Goal: Task Accomplishment & Management: Complete application form

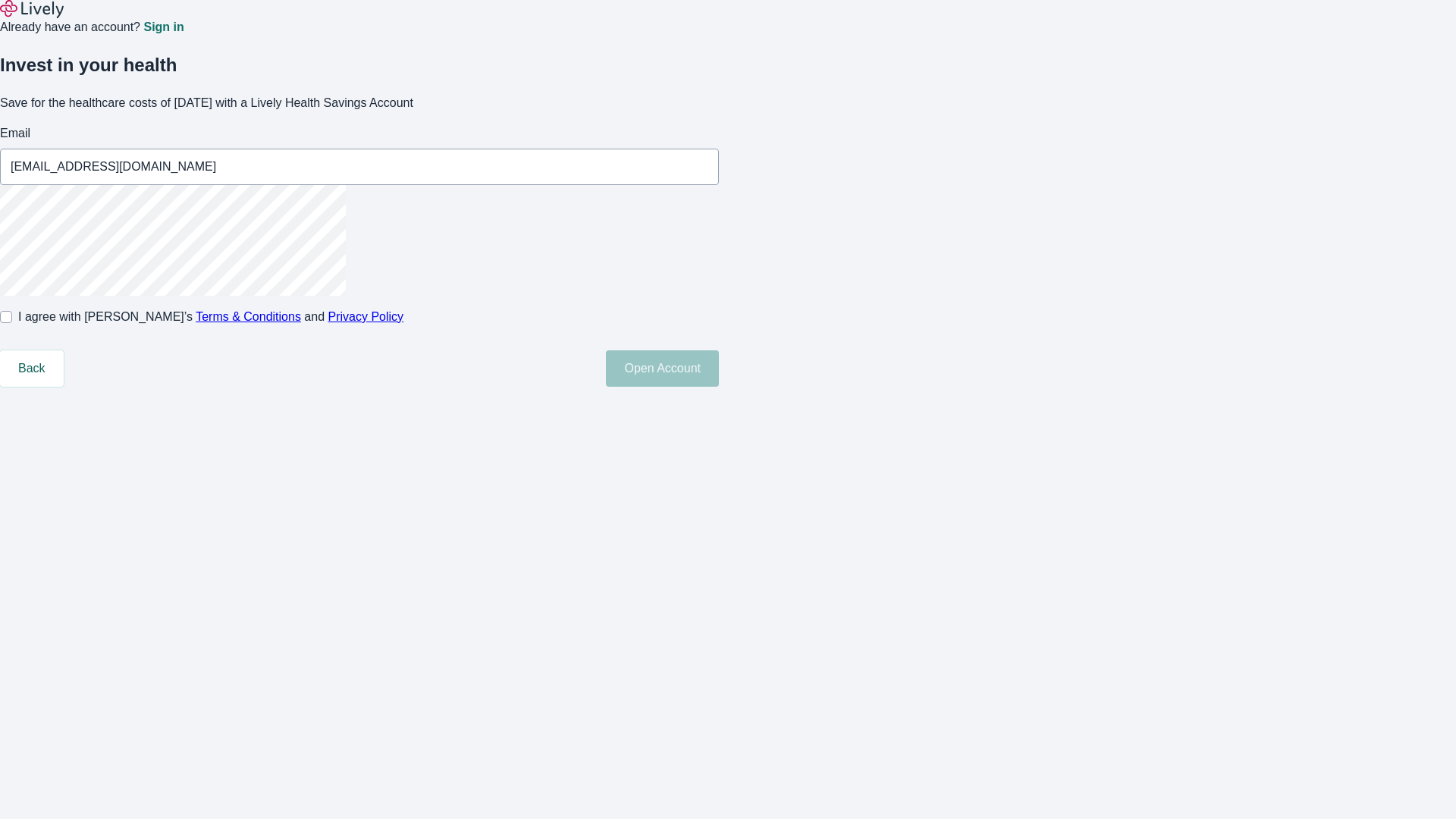
click at [12, 323] on input "I agree with Lively’s Terms & Conditions and Privacy Policy" at bounding box center [5, 316] width 12 height 12
checkbox input "true"
click at [719, 387] on button "Open Account" at bounding box center [663, 368] width 113 height 37
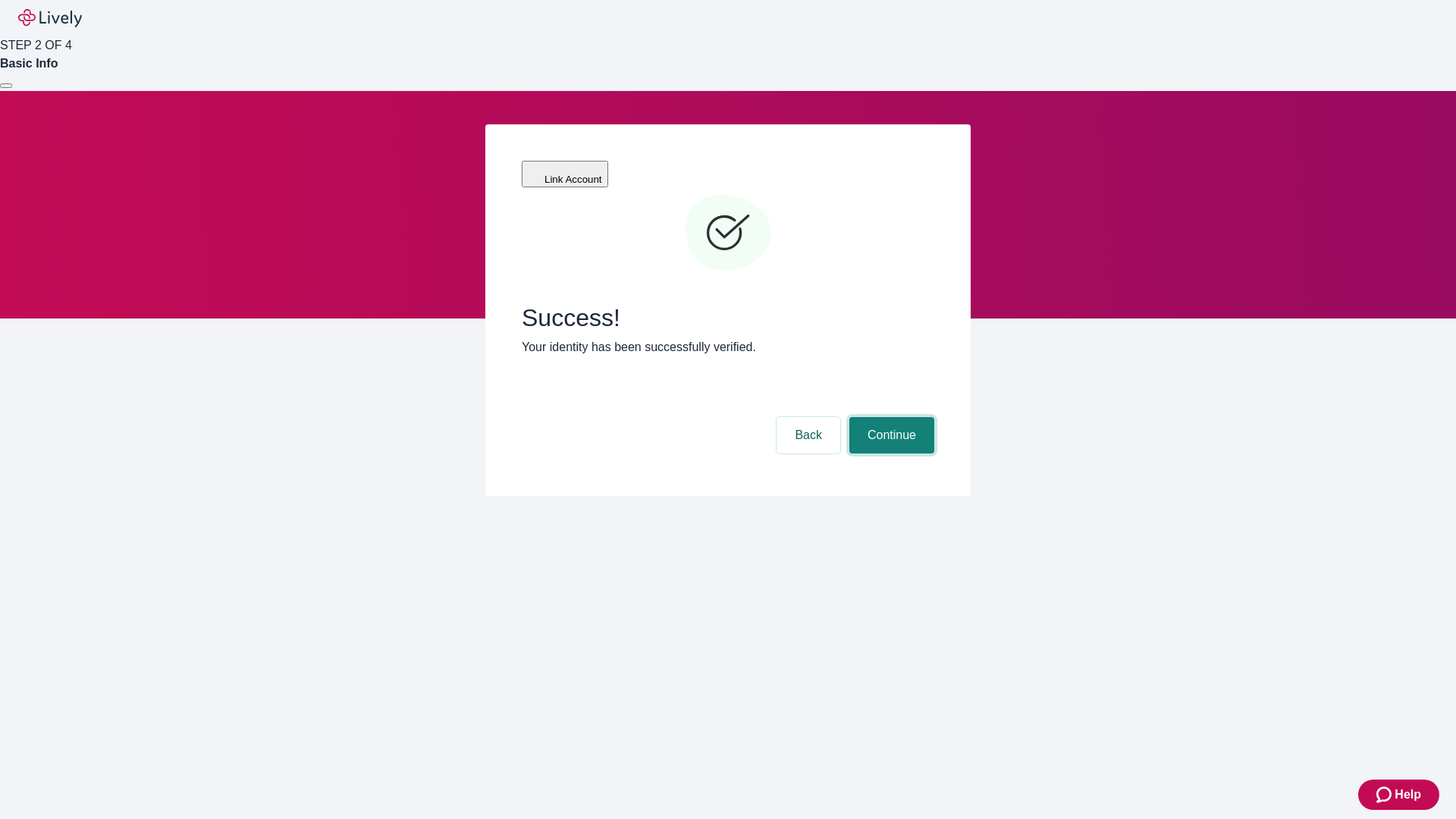
click at [890, 417] on button "Continue" at bounding box center [892, 435] width 85 height 37
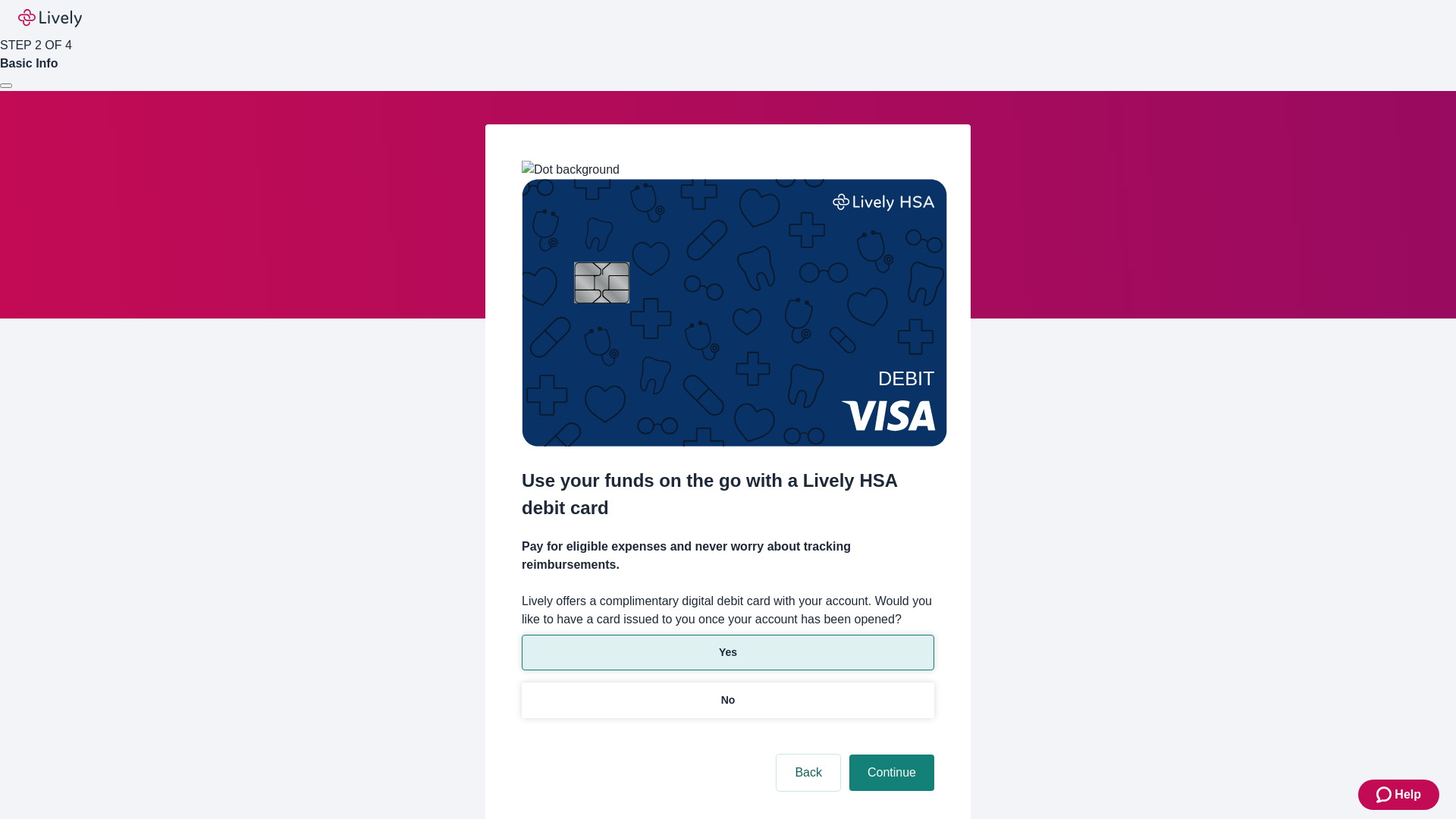
click at [727, 644] on p "Yes" at bounding box center [728, 652] width 18 height 16
click at [890, 754] on button "Continue" at bounding box center [892, 772] width 85 height 37
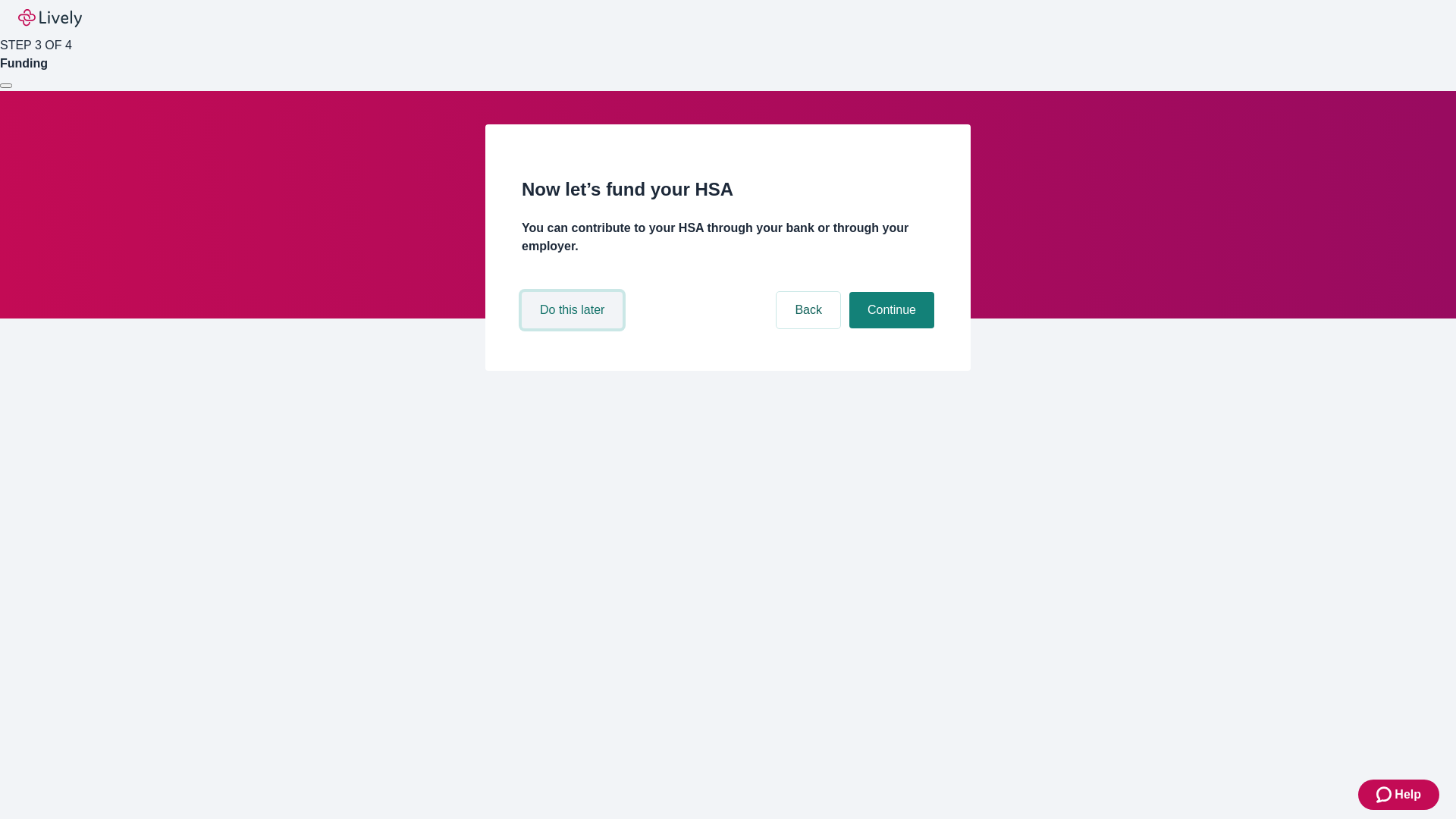
click at [574, 328] on button "Do this later" at bounding box center [573, 310] width 101 height 37
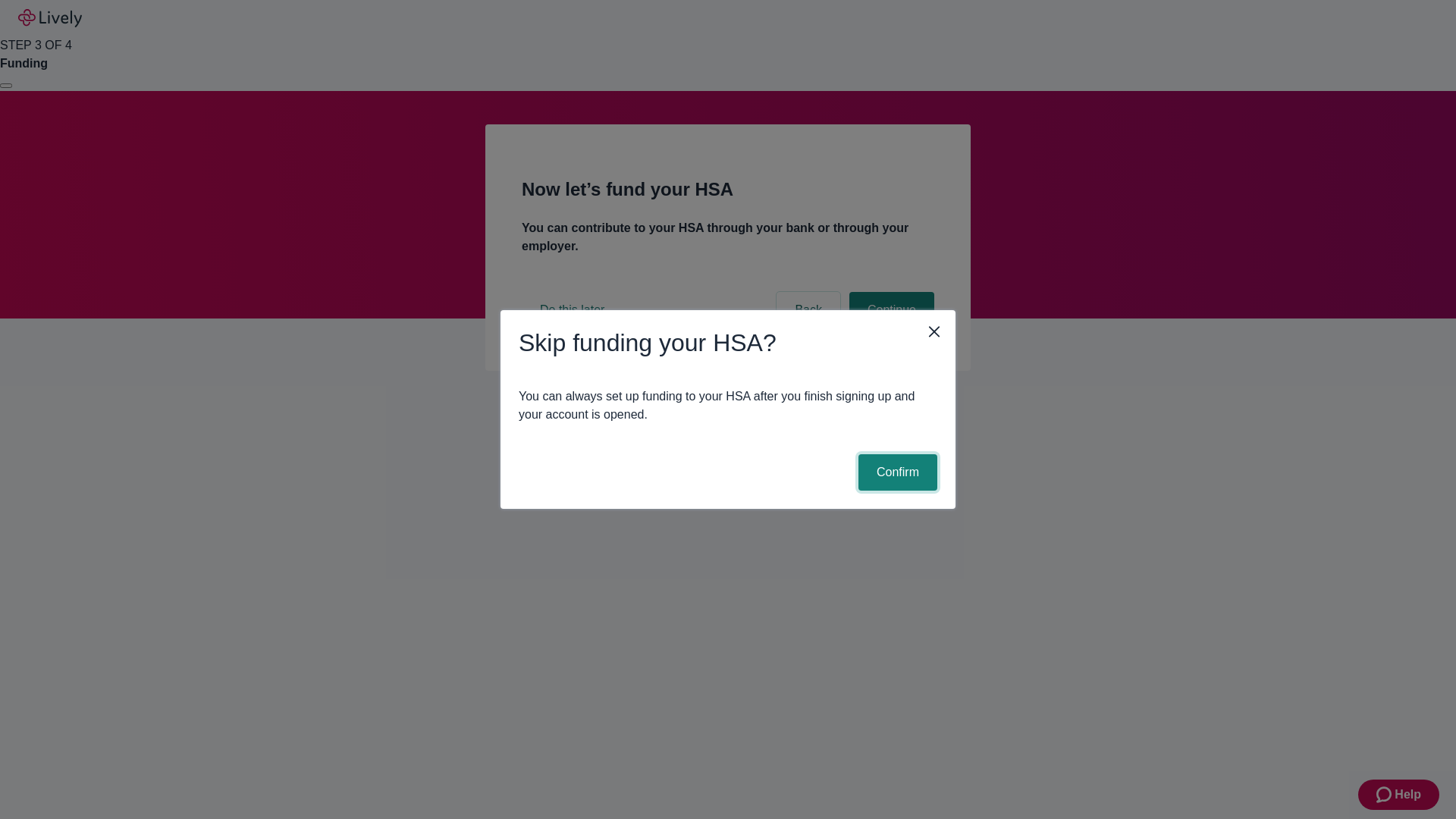
click at [896, 473] on button "Confirm" at bounding box center [898, 473] width 79 height 37
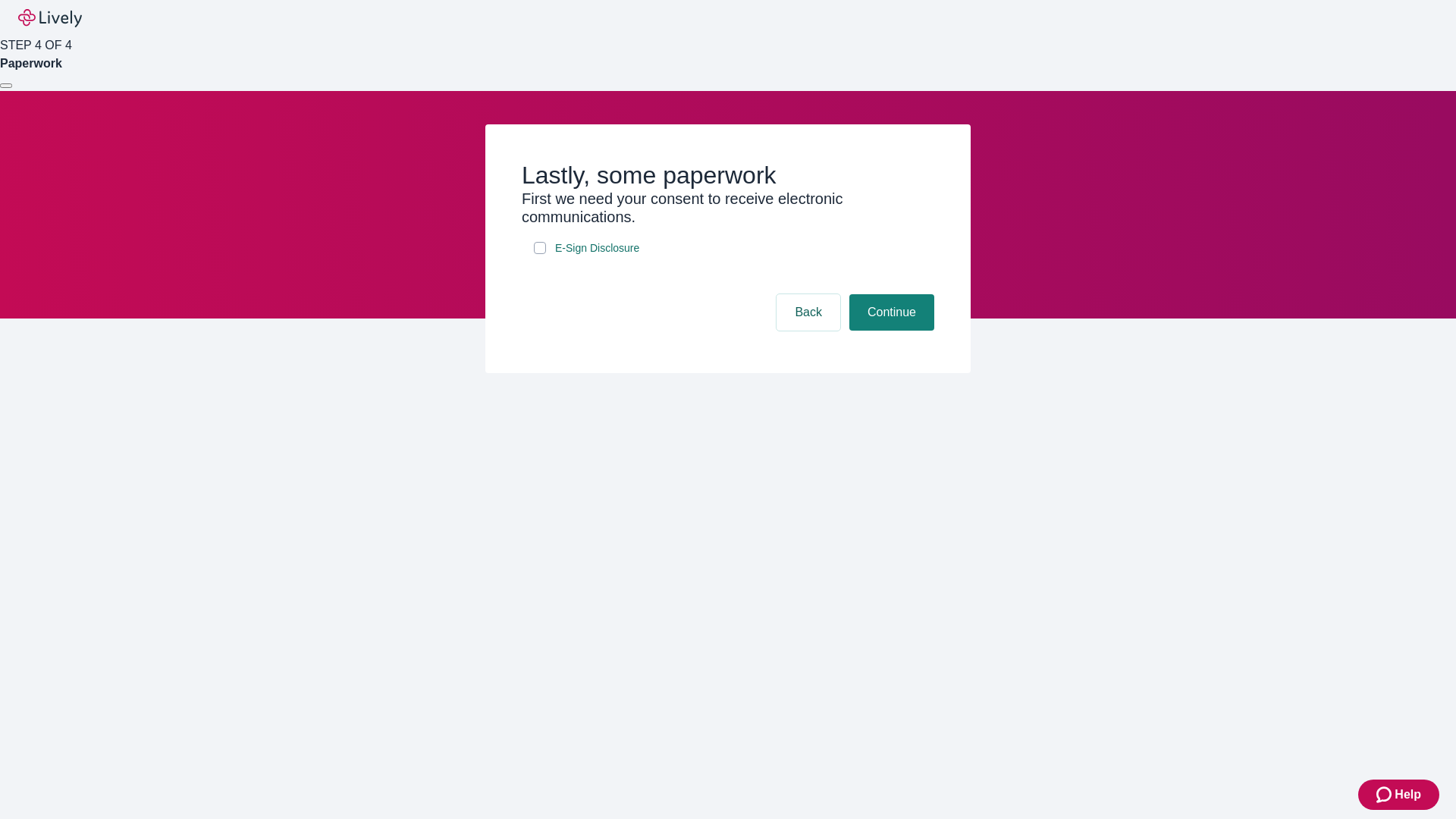
click at [541, 254] on input "E-Sign Disclosure" at bounding box center [540, 248] width 12 height 12
checkbox input "true"
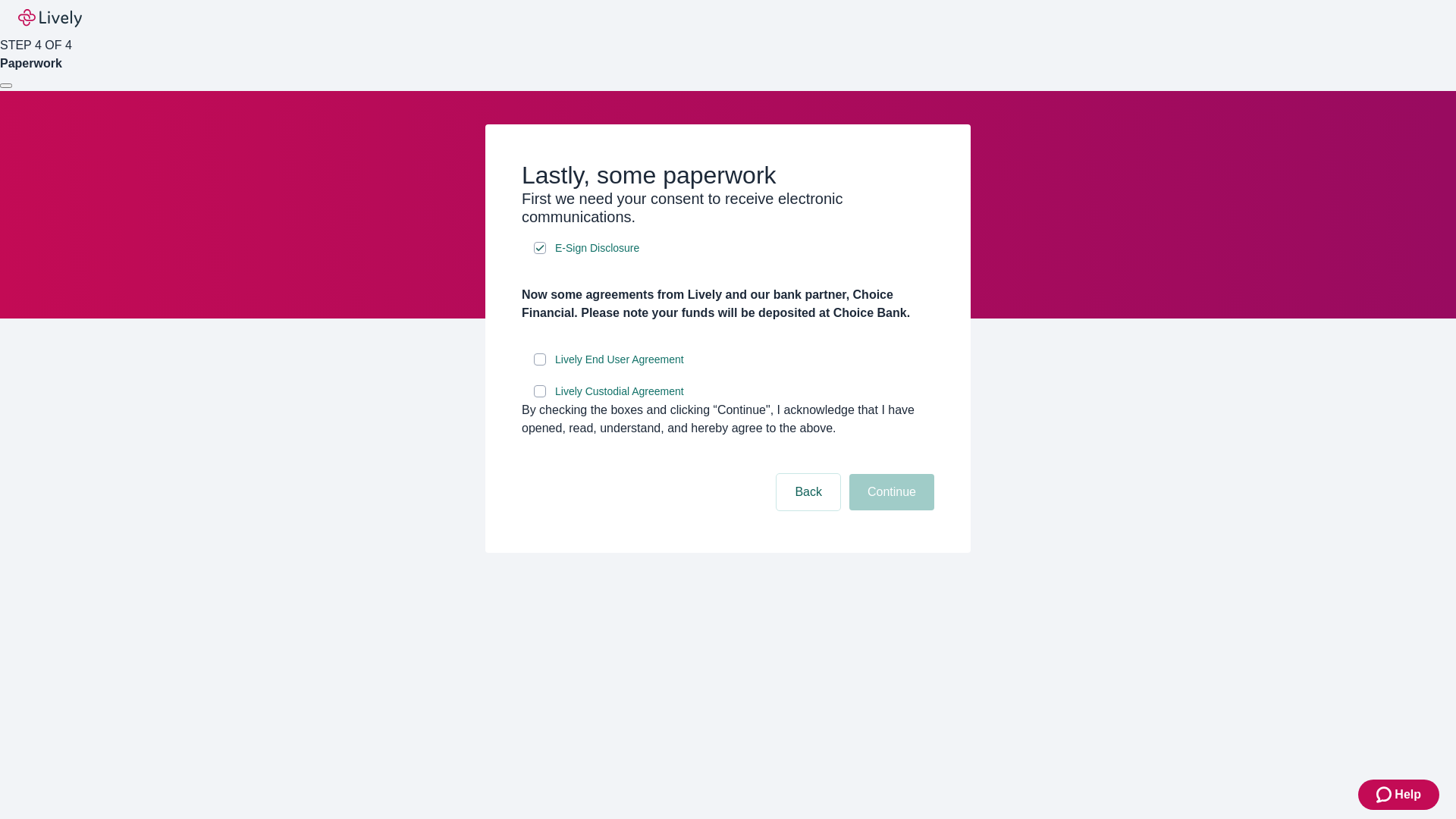
click at [541, 366] on input "Lively End User Agreement" at bounding box center [540, 358] width 12 height 12
checkbox input "true"
click at [541, 398] on input "Lively Custodial Agreement" at bounding box center [540, 390] width 12 height 12
checkbox input "true"
click at [890, 510] on button "Continue" at bounding box center [892, 492] width 85 height 37
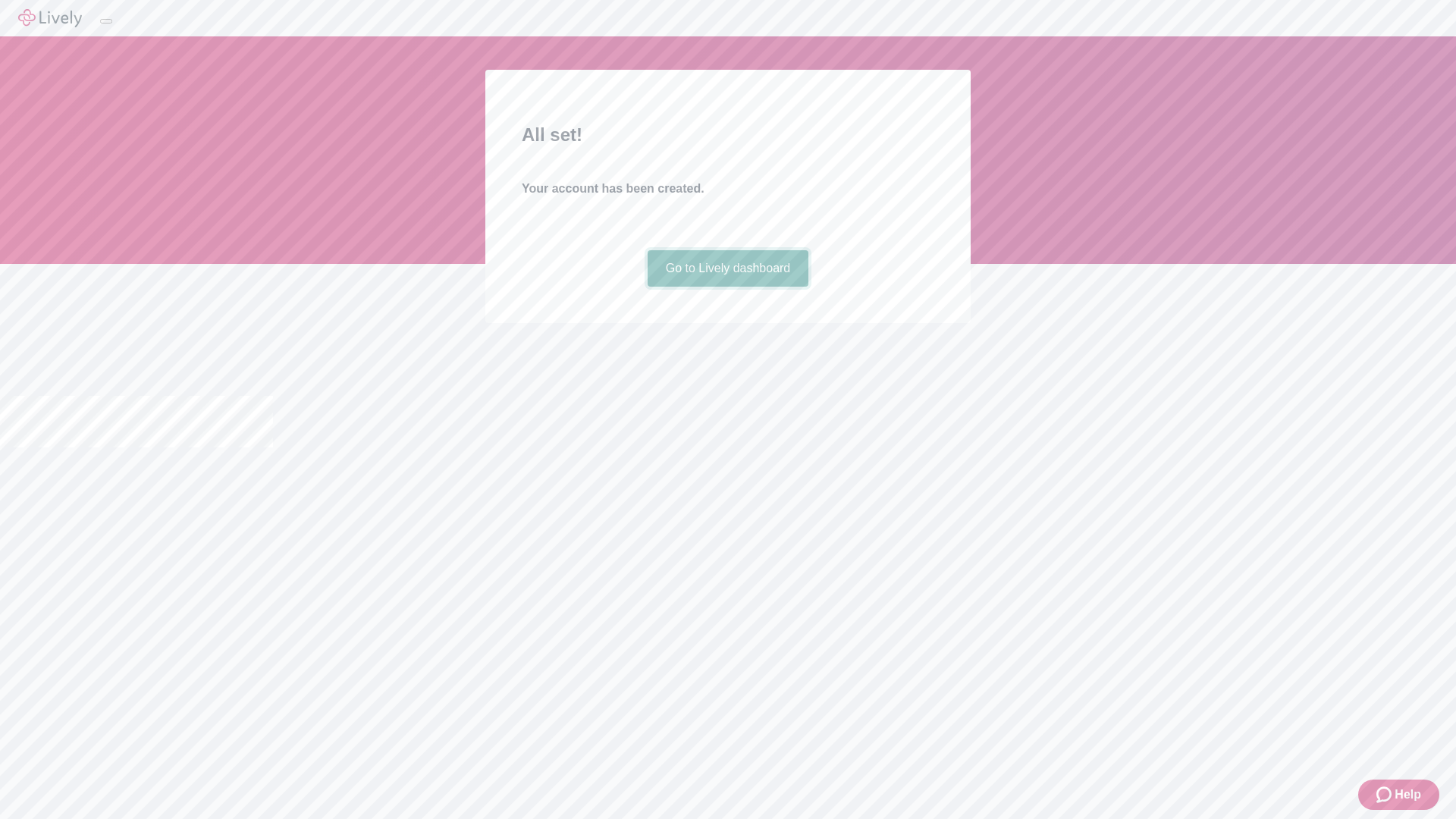
click at [727, 287] on link "Go to Lively dashboard" at bounding box center [728, 269] width 162 height 37
